Goal: Transaction & Acquisition: Purchase product/service

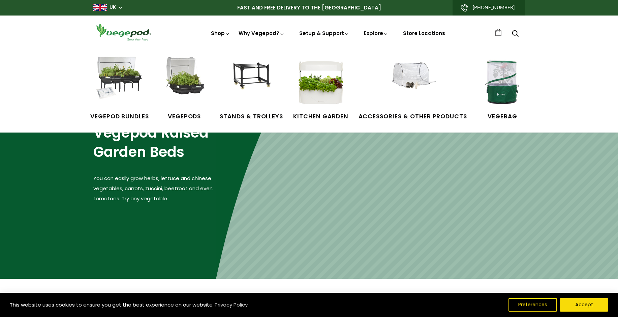
click at [227, 33] on link "Shop" at bounding box center [220, 43] width 19 height 26
click at [120, 73] on img at bounding box center [119, 82] width 51 height 51
